Goal: Navigation & Orientation: Find specific page/section

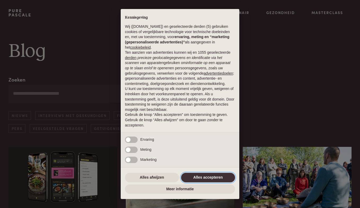
click at [215, 177] on button "Alles accepteren" at bounding box center [208, 178] width 54 height 10
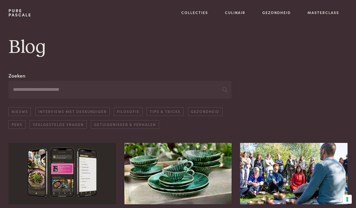
scroll to position [6, 0]
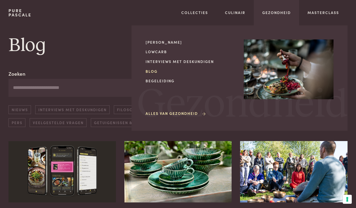
click at [154, 72] on link "Blog" at bounding box center [190, 71] width 90 height 6
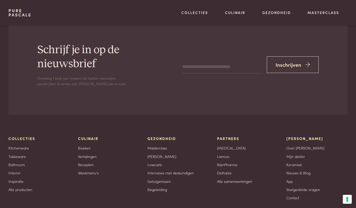
scroll to position [585, 0]
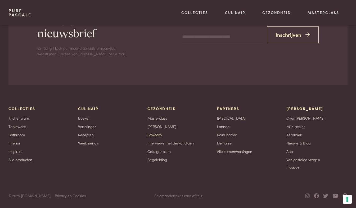
click at [155, 134] on link "Lowcarb" at bounding box center [154, 135] width 14 height 6
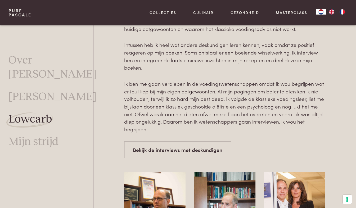
scroll to position [1277, 0]
